Goal: Transaction & Acquisition: Purchase product/service

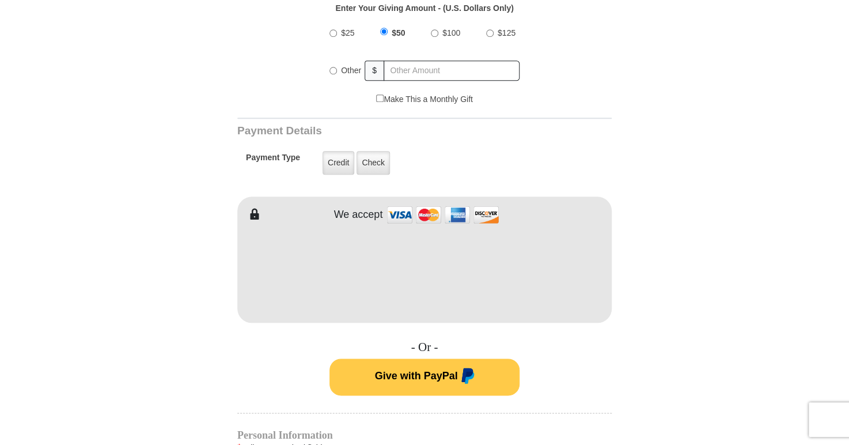
scroll to position [469, 0]
click at [336, 157] on label "Credit" at bounding box center [339, 162] width 32 height 24
click at [0, 0] on input "Credit" at bounding box center [0, 0] width 0 height 0
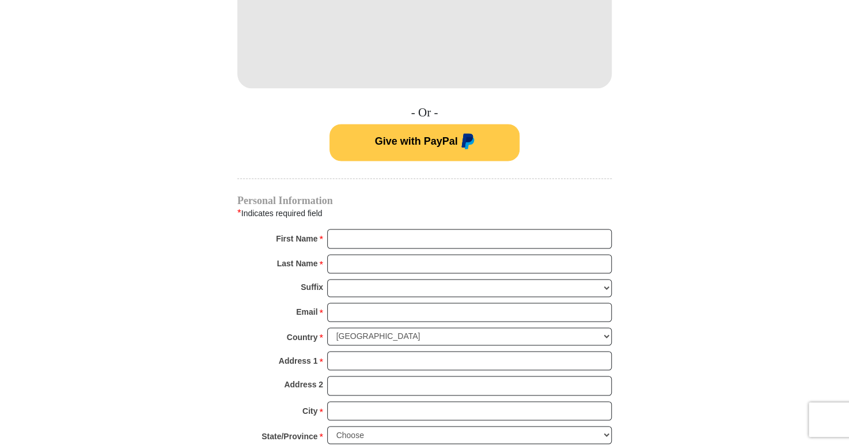
scroll to position [705, 0]
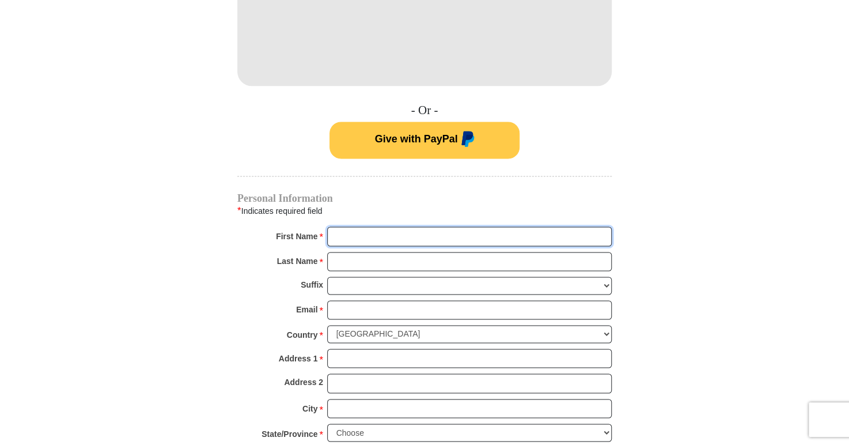
click at [339, 227] on input "First Name *" at bounding box center [469, 236] width 285 height 20
type input "[PERSON_NAME] [PERSON_NAME]"
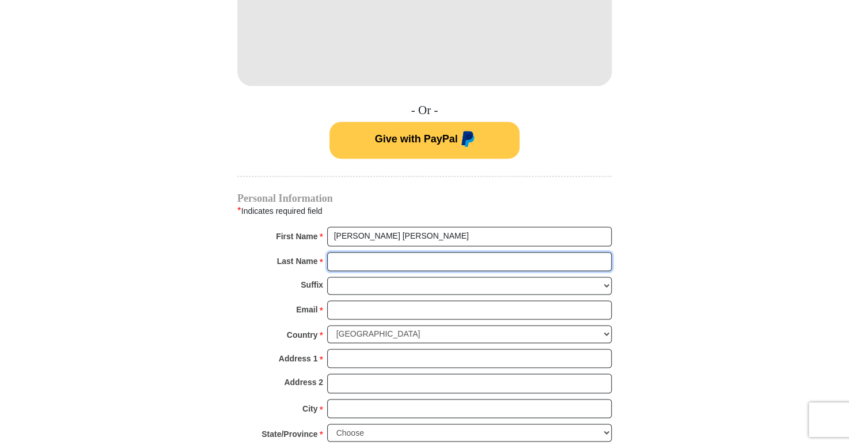
type input "[PERSON_NAME]"
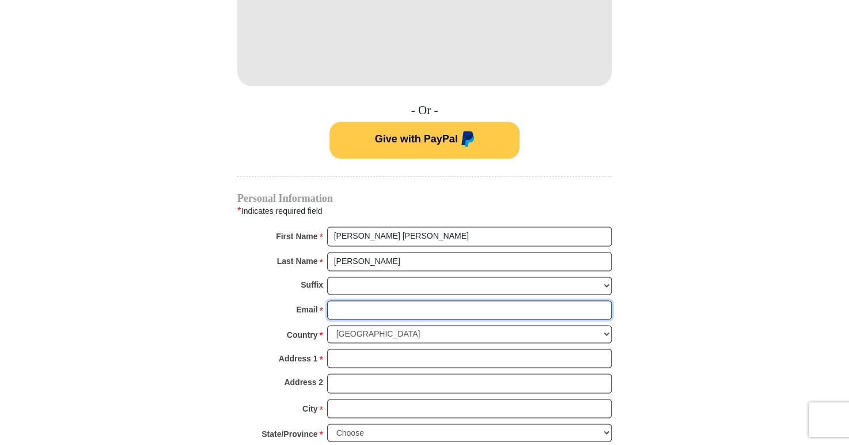
type input "[EMAIL_ADDRESS][DOMAIN_NAME]"
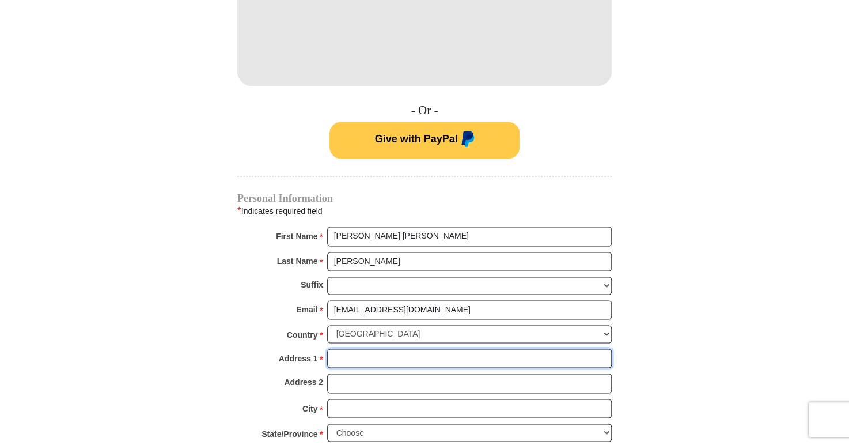
type input "[STREET_ADDRESS]"
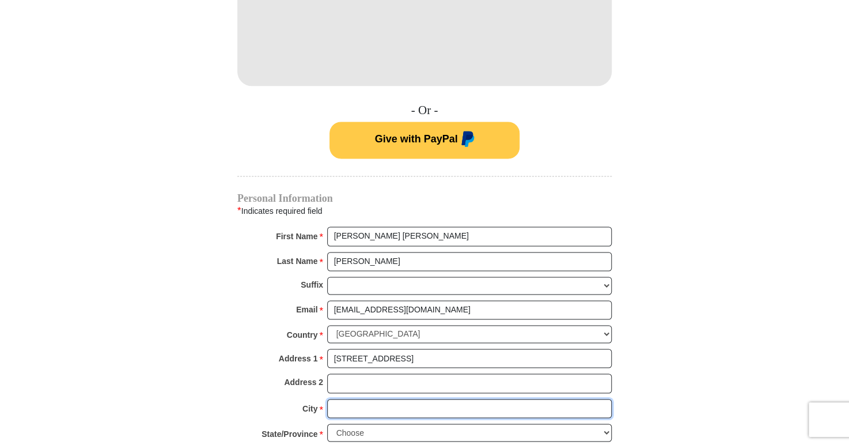
type input "GLENDALE"
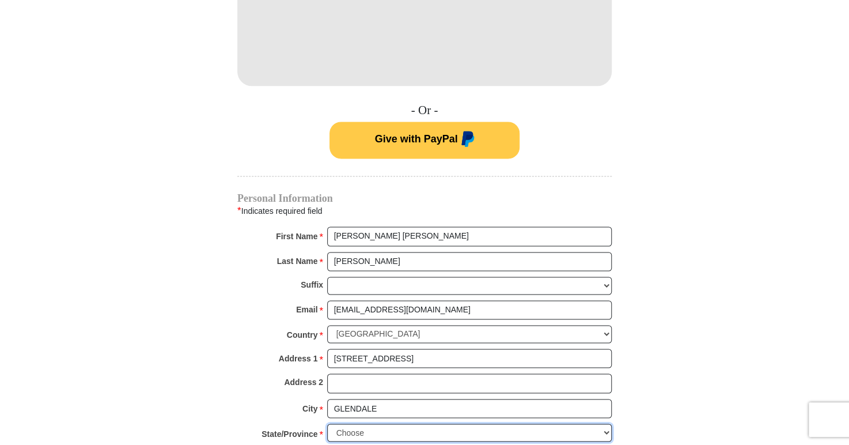
select select "AZ"
type input "85308"
type input "9286995540"
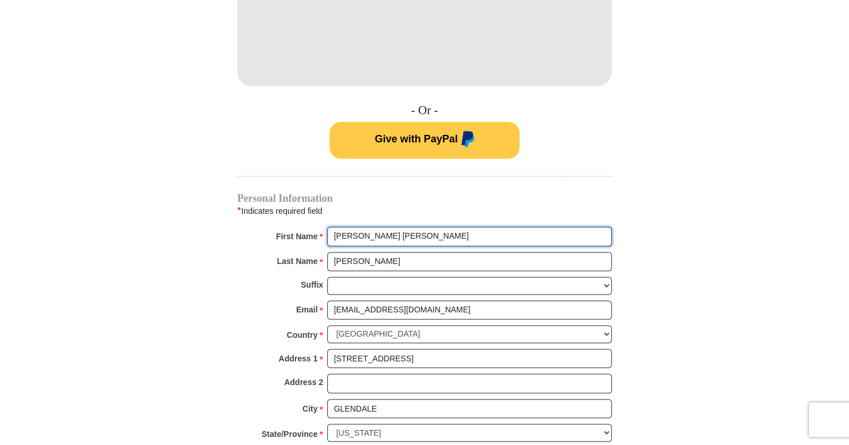
radio input "true"
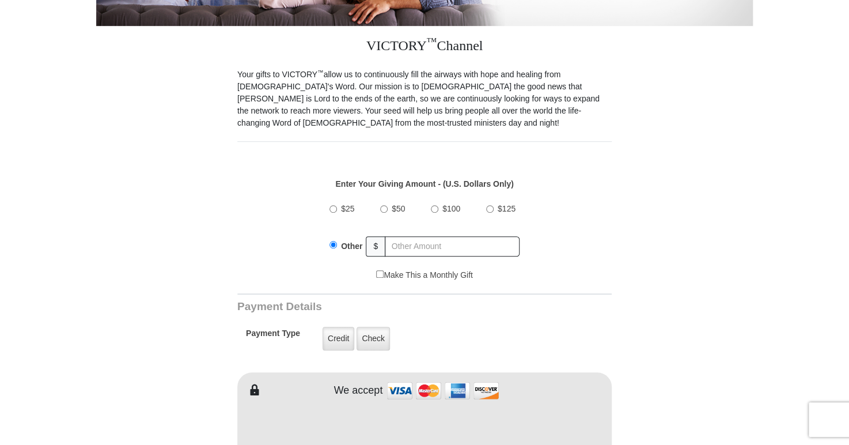
scroll to position [291, 0]
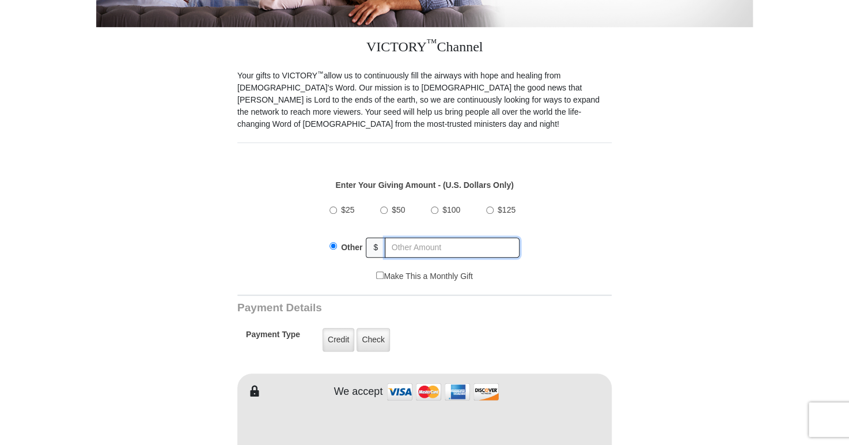
click at [412, 237] on input "text" at bounding box center [452, 247] width 135 height 20
click at [383, 206] on input "$50" at bounding box center [383, 209] width 7 height 7
radio input "true"
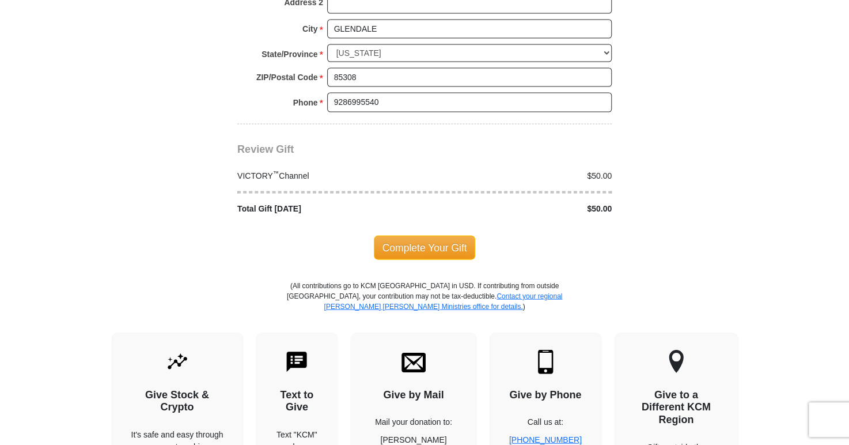
scroll to position [1085, 0]
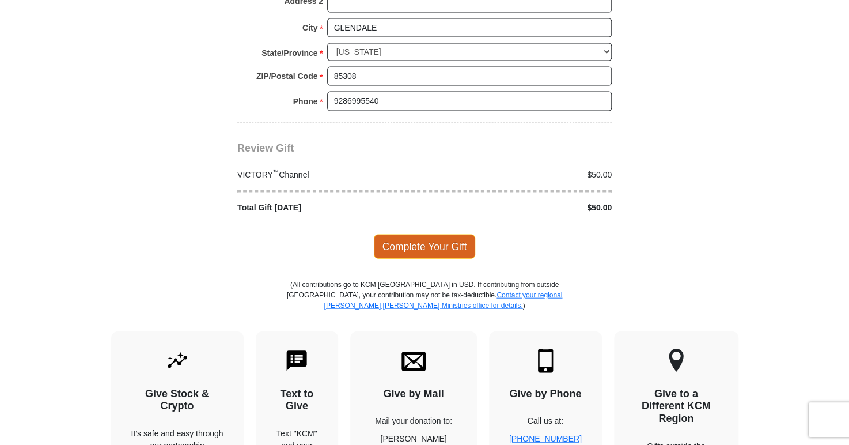
click at [408, 235] on span "Complete Your Gift" at bounding box center [425, 246] width 102 height 24
